Goal: Communication & Community: Participate in discussion

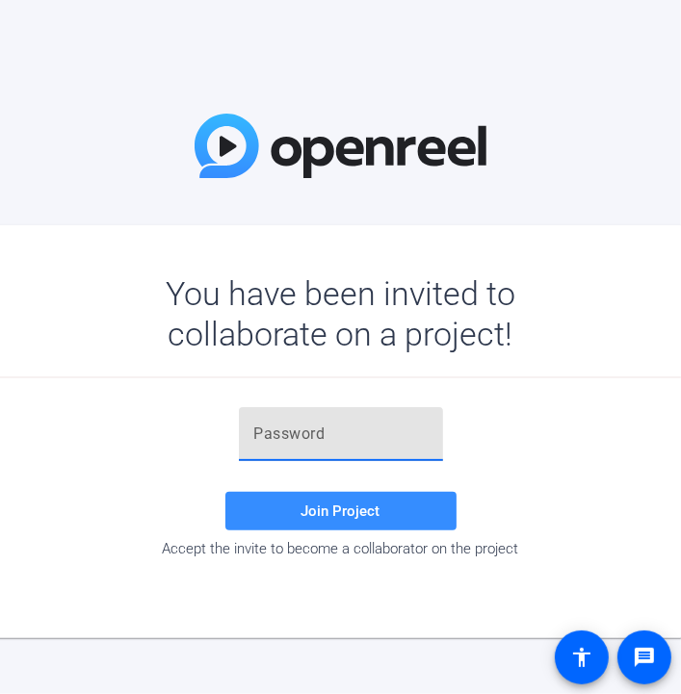
drag, startPoint x: 378, startPoint y: 419, endPoint x: 363, endPoint y: 436, distance: 22.6
paste input "sXwJ$f"
type input "sXwJ$f"
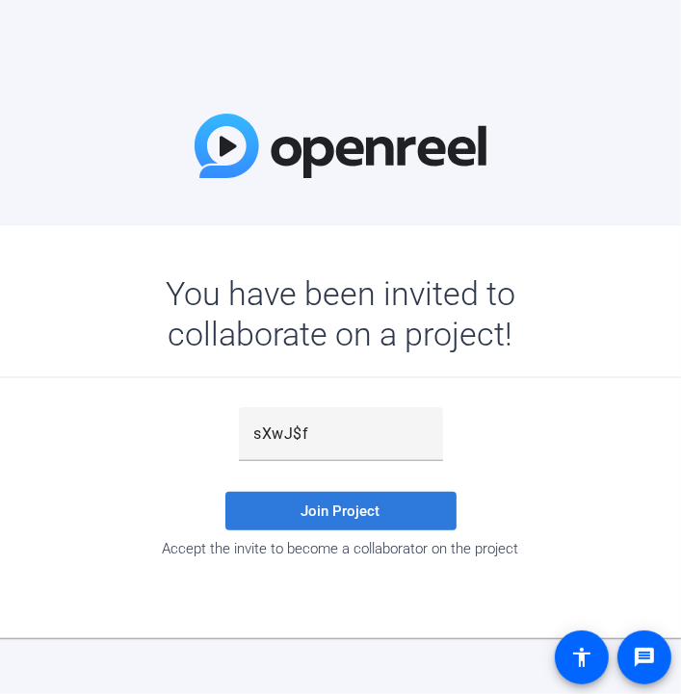
click at [326, 503] on span "Join Project" at bounding box center [340, 511] width 79 height 17
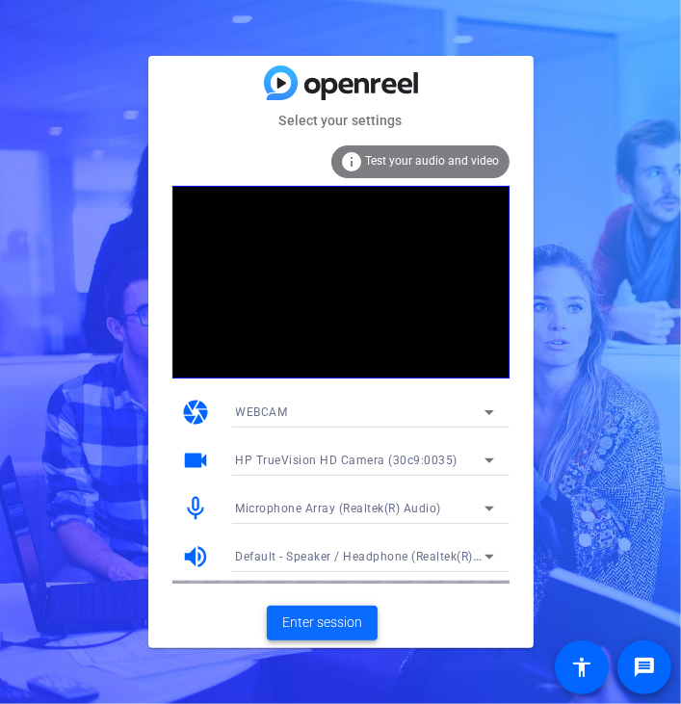
click at [320, 623] on span "Enter session" at bounding box center [322, 623] width 80 height 20
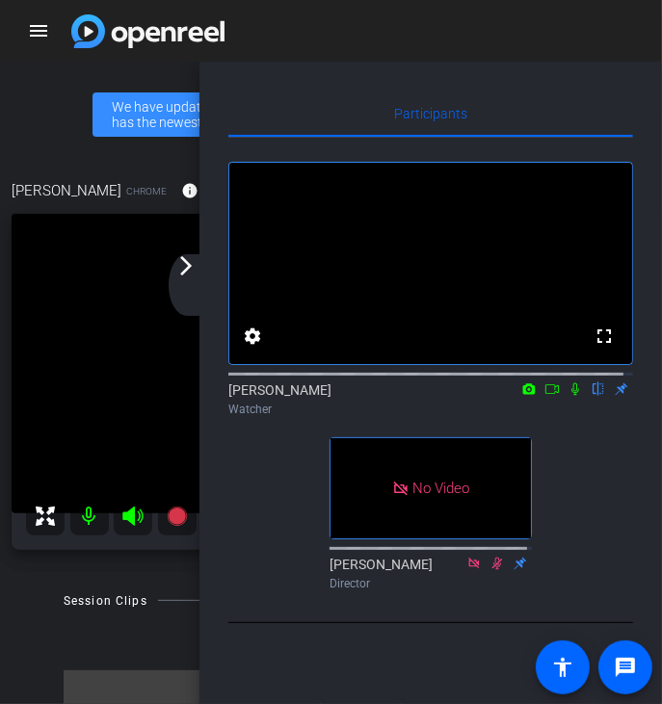
drag, startPoint x: 191, startPoint y: 263, endPoint x: 249, endPoint y: 308, distance: 74.2
click at [191, 263] on mat-icon "arrow_forward_ios" at bounding box center [185, 265] width 23 height 23
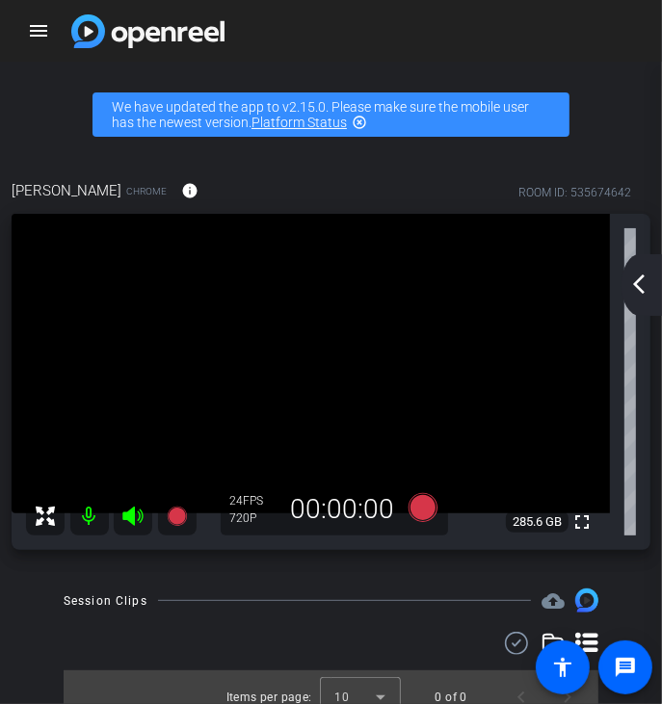
click at [647, 289] on mat-icon "arrow_back_ios_new" at bounding box center [638, 284] width 23 height 23
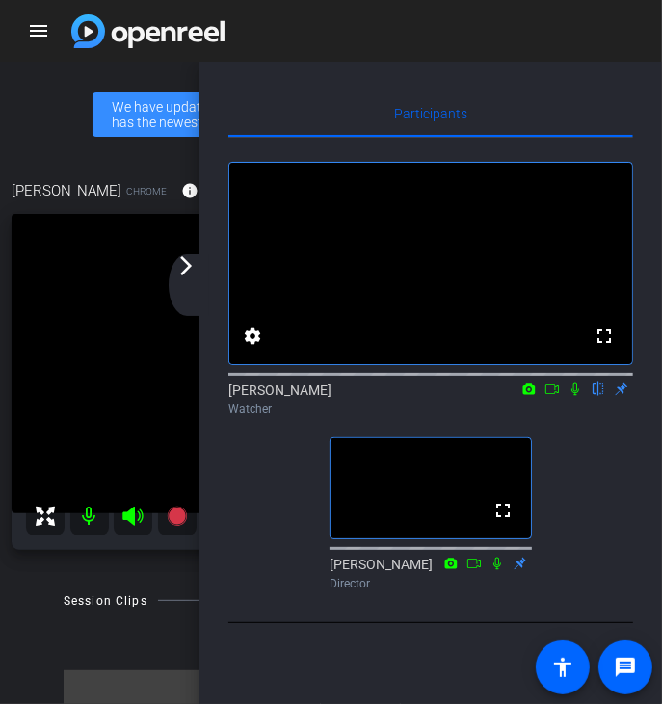
click at [578, 396] on icon at bounding box center [574, 388] width 15 height 13
click at [180, 280] on div "arrow_back_ios_new arrow_forward_ios" at bounding box center [189, 285] width 40 height 62
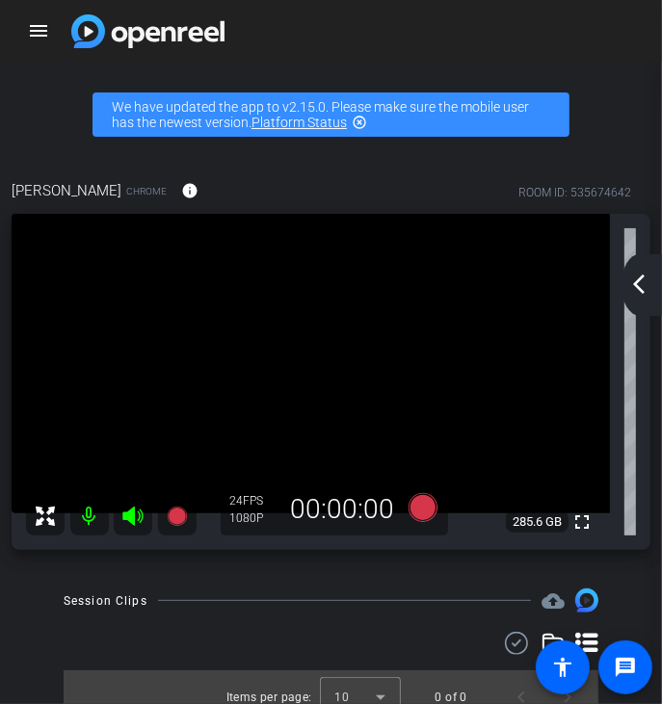
click at [644, 280] on mat-icon "arrow_back_ios_new" at bounding box center [638, 284] width 23 height 23
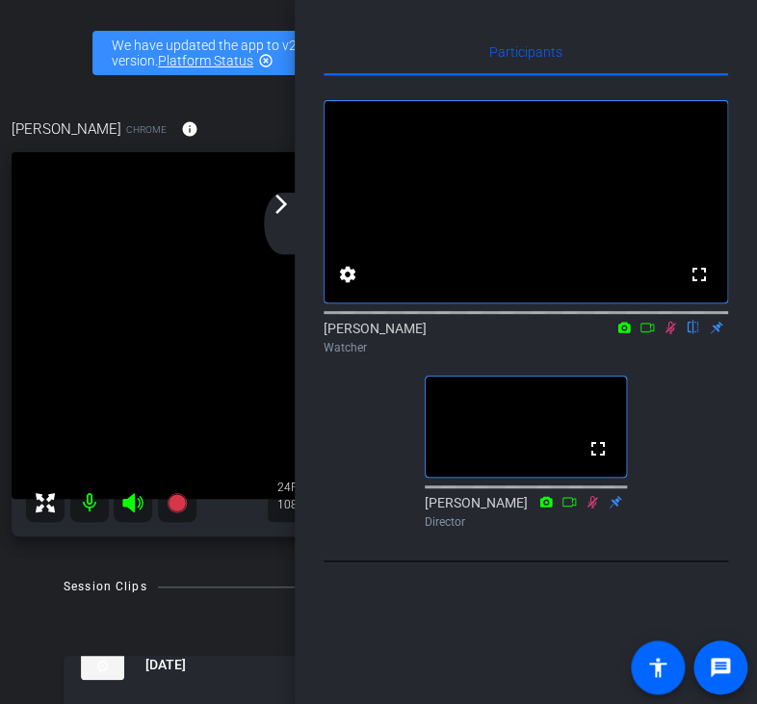
click at [673, 334] on icon at bounding box center [670, 327] width 15 height 13
click at [667, 334] on icon at bounding box center [670, 327] width 15 height 13
drag, startPoint x: 666, startPoint y: 352, endPoint x: 689, endPoint y: 435, distance: 86.7
click at [666, 334] on icon at bounding box center [670, 327] width 15 height 13
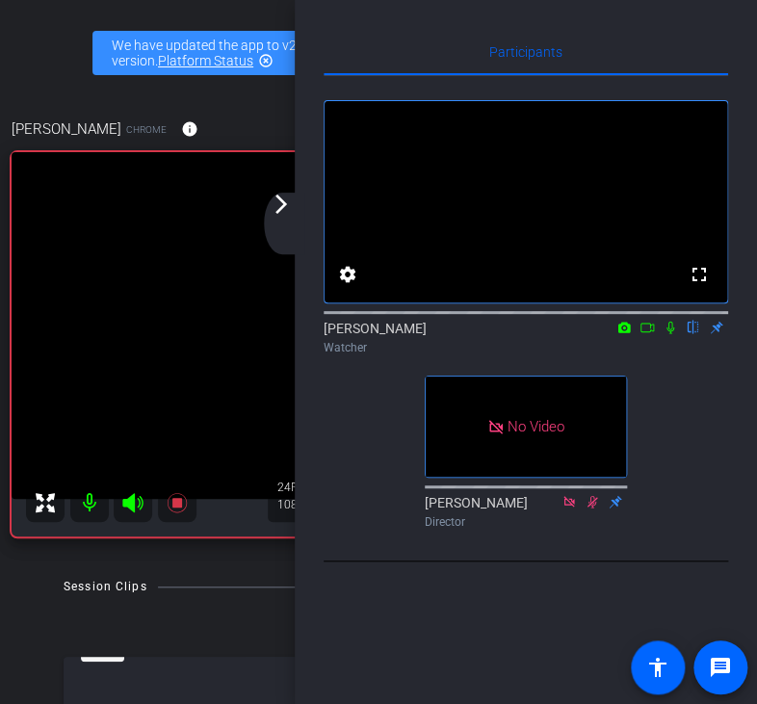
click at [669, 356] on div "Watcher" at bounding box center [526, 347] width 404 height 17
click at [669, 336] on mat-icon at bounding box center [670, 327] width 23 height 17
click at [666, 334] on icon at bounding box center [670, 327] width 15 height 13
click at [669, 334] on icon at bounding box center [670, 328] width 8 height 13
click at [670, 334] on icon at bounding box center [670, 327] width 15 height 13
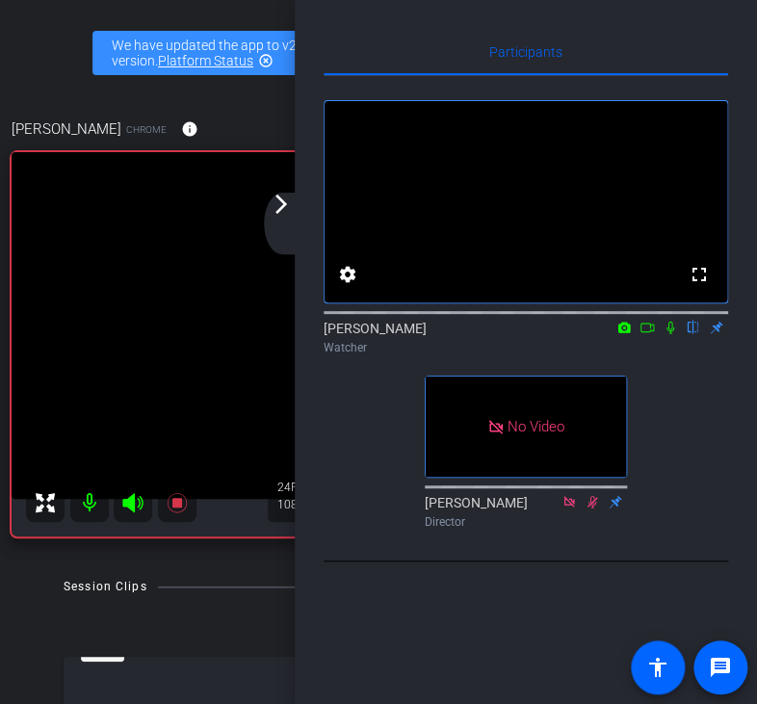
click at [674, 334] on icon at bounding box center [670, 327] width 15 height 13
click at [672, 334] on icon at bounding box center [670, 328] width 11 height 13
click at [667, 334] on icon at bounding box center [670, 328] width 8 height 13
click at [668, 334] on icon at bounding box center [670, 327] width 15 height 13
click at [665, 334] on icon at bounding box center [670, 327] width 15 height 13
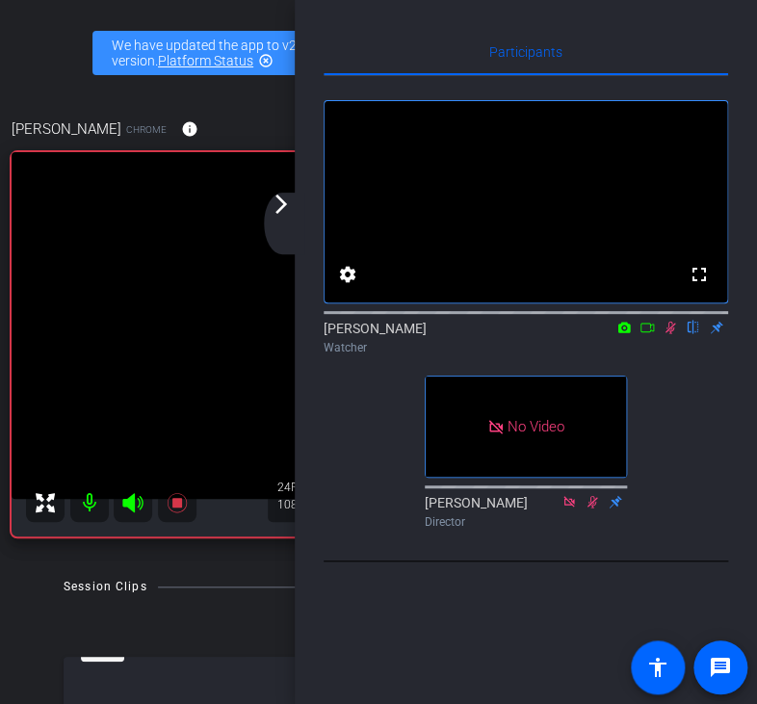
click at [672, 334] on icon at bounding box center [670, 327] width 15 height 13
click at [667, 334] on icon at bounding box center [670, 327] width 15 height 13
click at [668, 334] on icon at bounding box center [670, 328] width 11 height 13
click at [670, 334] on icon at bounding box center [670, 328] width 8 height 13
drag, startPoint x: 669, startPoint y: 350, endPoint x: 691, endPoint y: 385, distance: 42.0
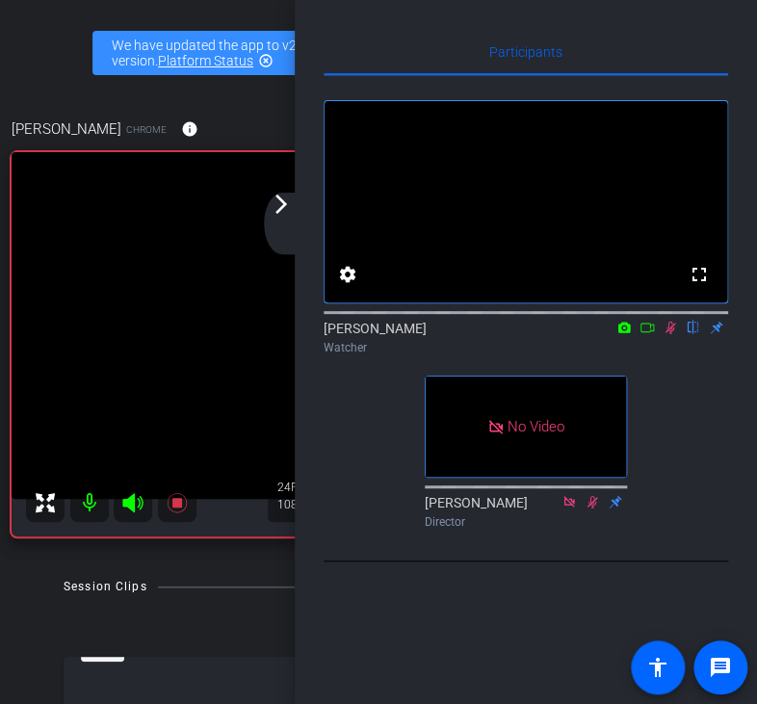
click at [669, 334] on icon at bounding box center [670, 327] width 15 height 13
click at [664, 334] on icon at bounding box center [670, 327] width 15 height 13
click at [668, 334] on icon at bounding box center [670, 327] width 15 height 13
click at [669, 334] on icon at bounding box center [670, 327] width 15 height 13
click at [666, 334] on icon at bounding box center [670, 328] width 11 height 13
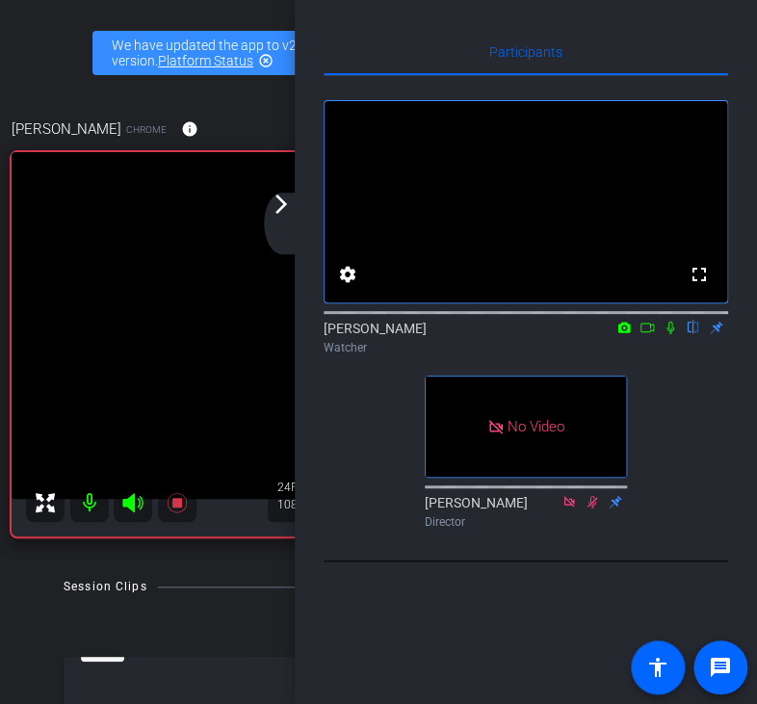
click at [674, 334] on icon at bounding box center [670, 327] width 15 height 13
click at [673, 334] on icon at bounding box center [670, 328] width 11 height 13
click at [671, 334] on icon at bounding box center [670, 327] width 15 height 13
click at [278, 221] on div "arrow_back_ios_new arrow_forward_ios" at bounding box center [284, 224] width 40 height 62
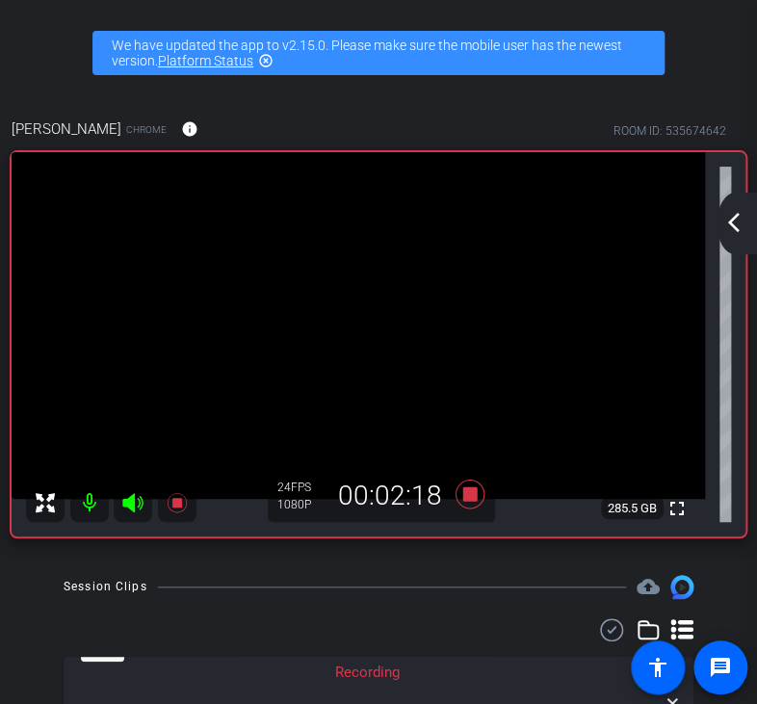
click at [680, 222] on mat-icon "arrow_back_ios_new" at bounding box center [733, 222] width 23 height 23
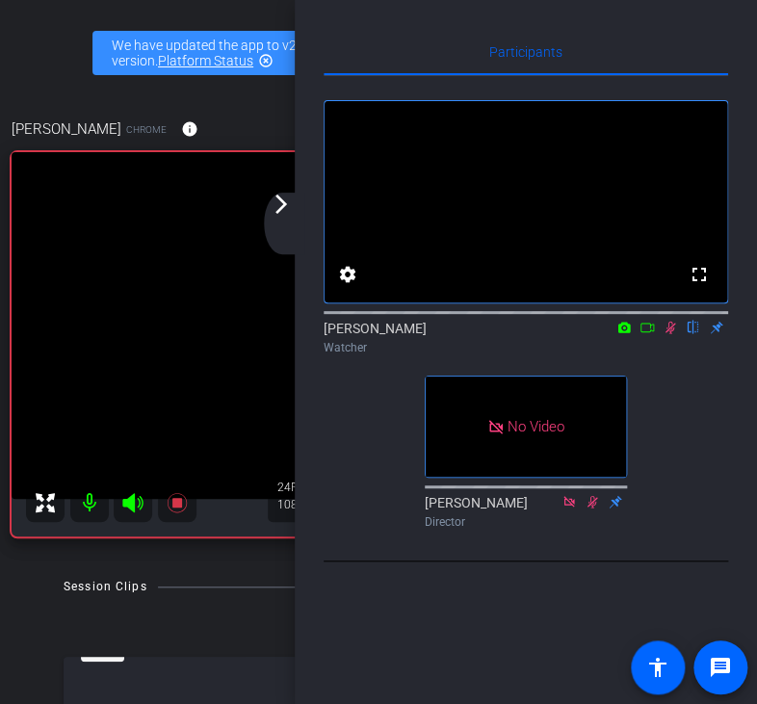
click at [667, 334] on icon at bounding box center [670, 328] width 11 height 13
click at [667, 334] on icon at bounding box center [670, 327] width 15 height 13
click at [670, 334] on icon at bounding box center [670, 327] width 15 height 13
click at [669, 334] on icon at bounding box center [670, 327] width 15 height 13
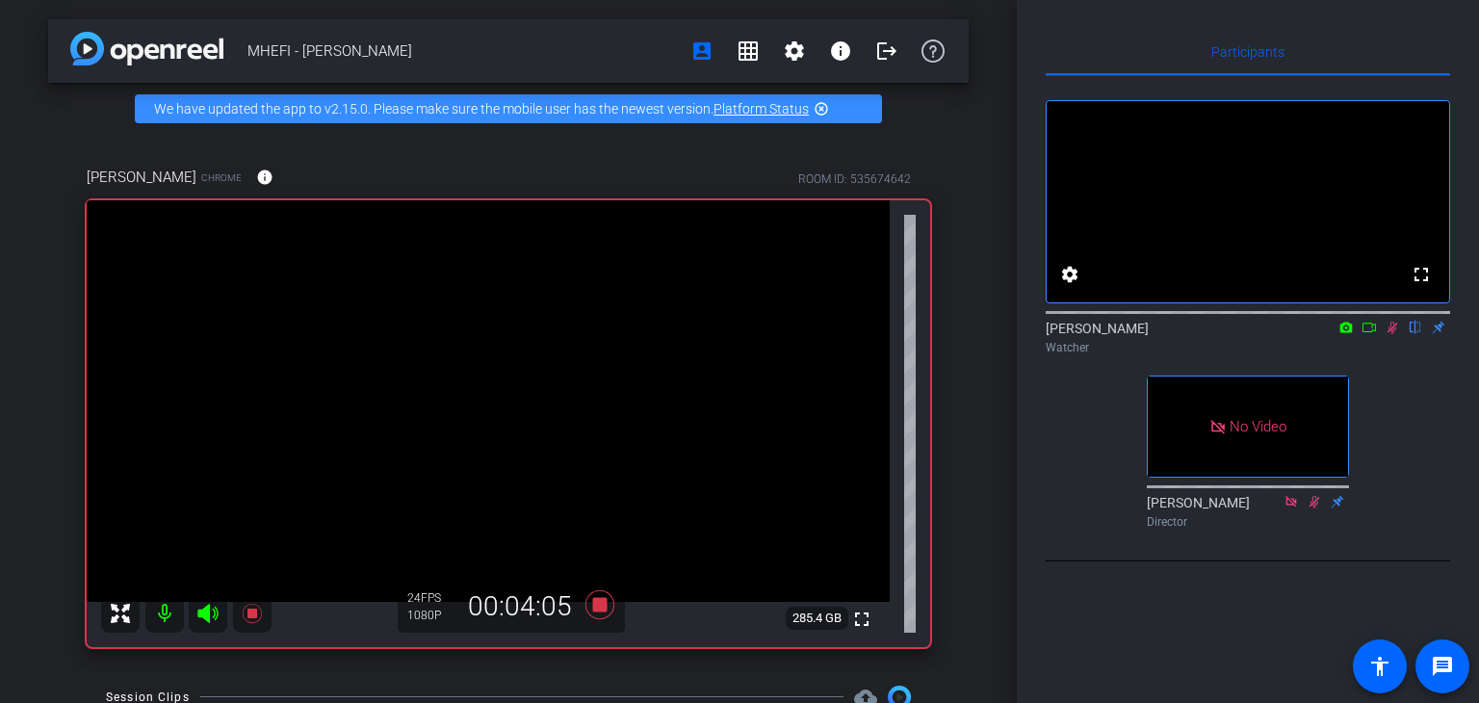
click at [680, 334] on icon at bounding box center [1393, 328] width 11 height 13
click at [680, 334] on icon at bounding box center [1393, 328] width 8 height 13
click at [680, 334] on icon at bounding box center [1393, 328] width 11 height 13
